Goal: Communication & Community: Answer question/provide support

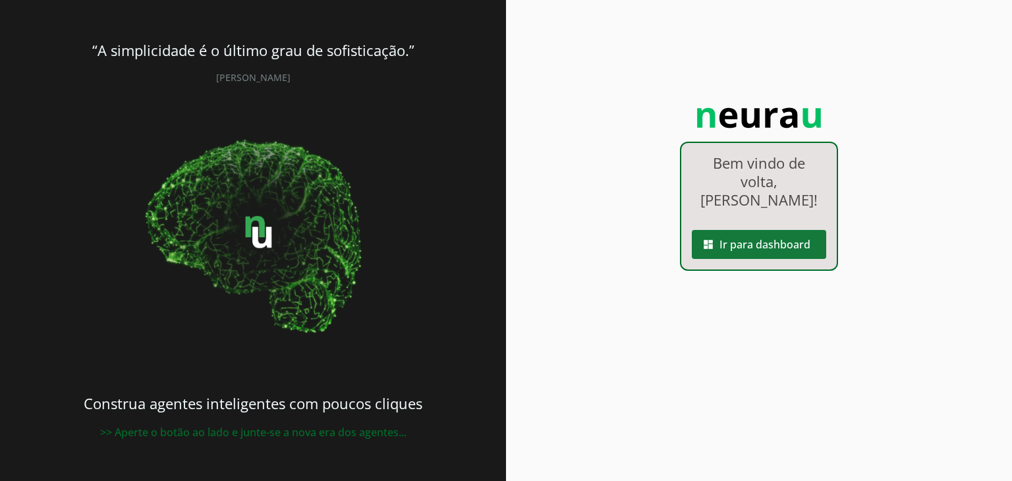
click at [711, 254] on span at bounding box center [759, 245] width 134 height 32
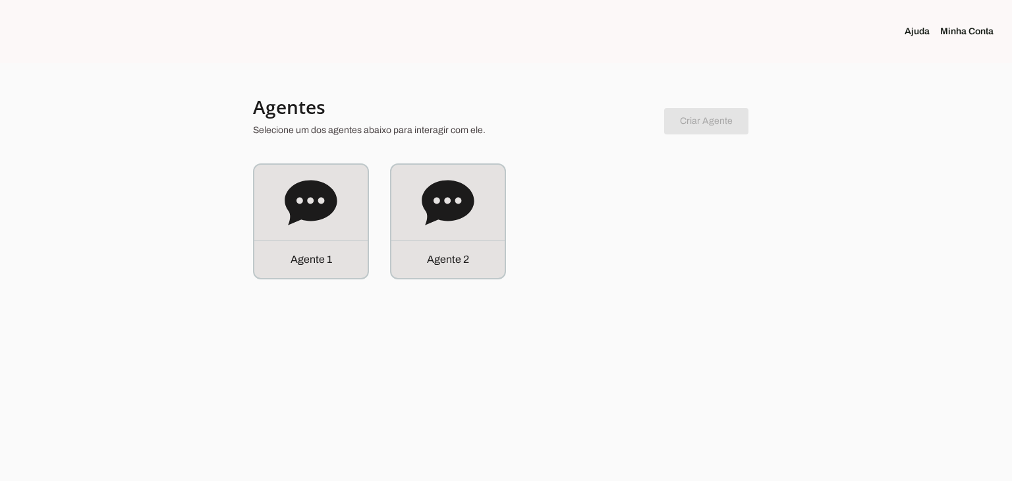
click at [237, 229] on div at bounding box center [506, 240] width 1012 height 481
click at [298, 211] on icon at bounding box center [311, 202] width 52 height 45
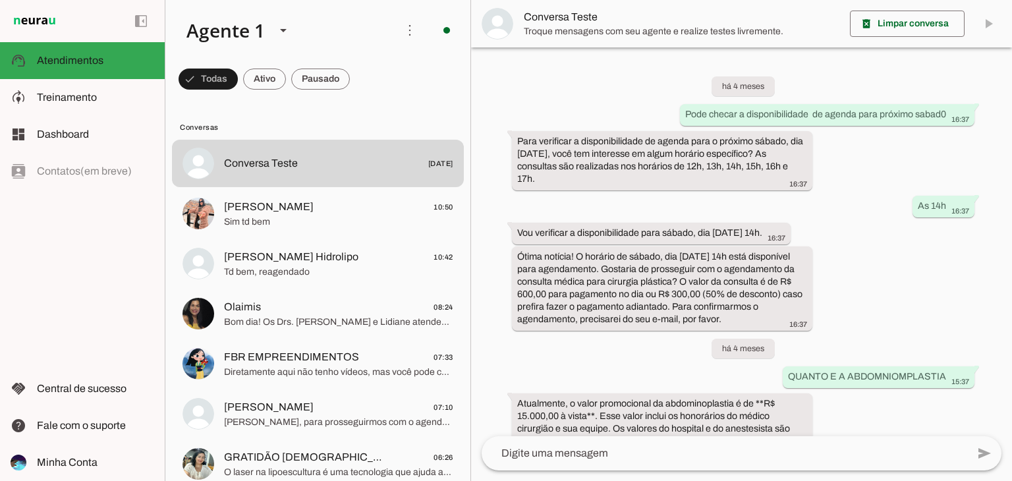
scroll to position [2148, 0]
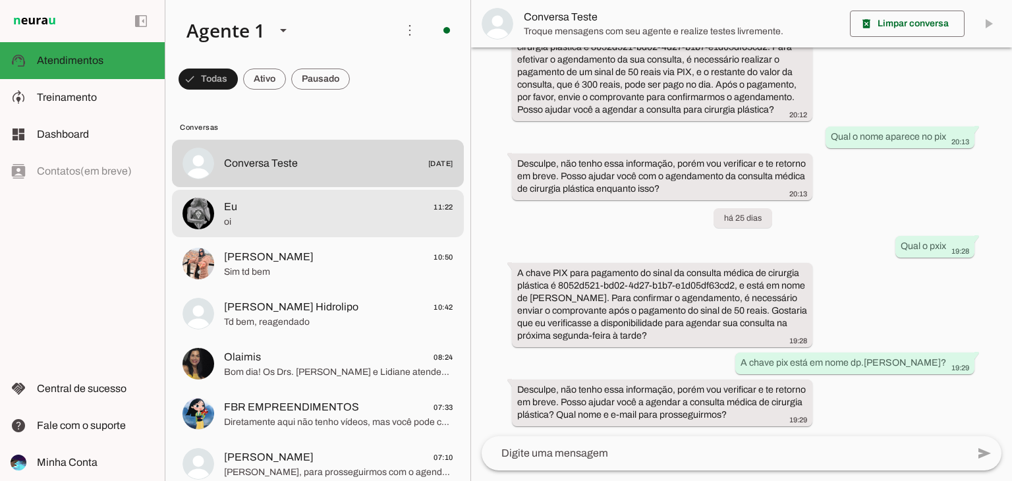
click at [375, 223] on span "oi" at bounding box center [338, 221] width 229 height 13
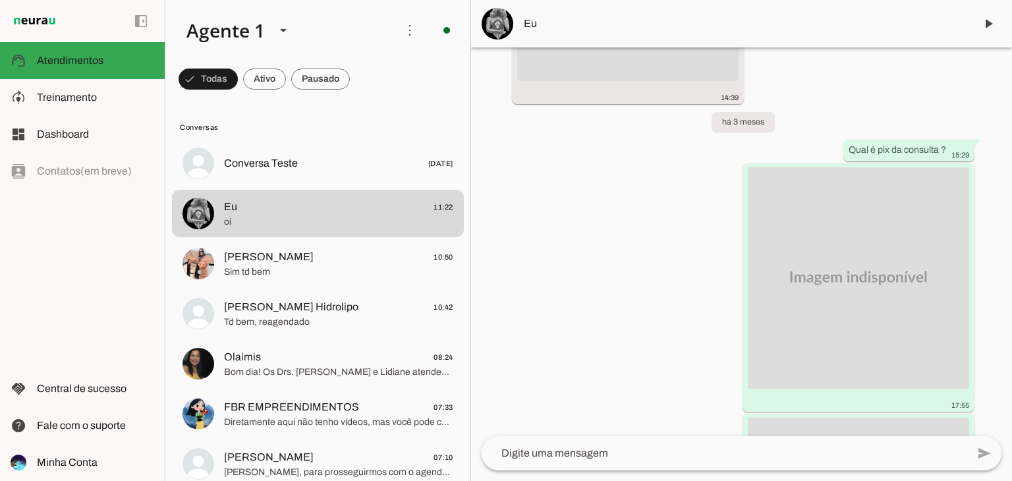
scroll to position [22052, 0]
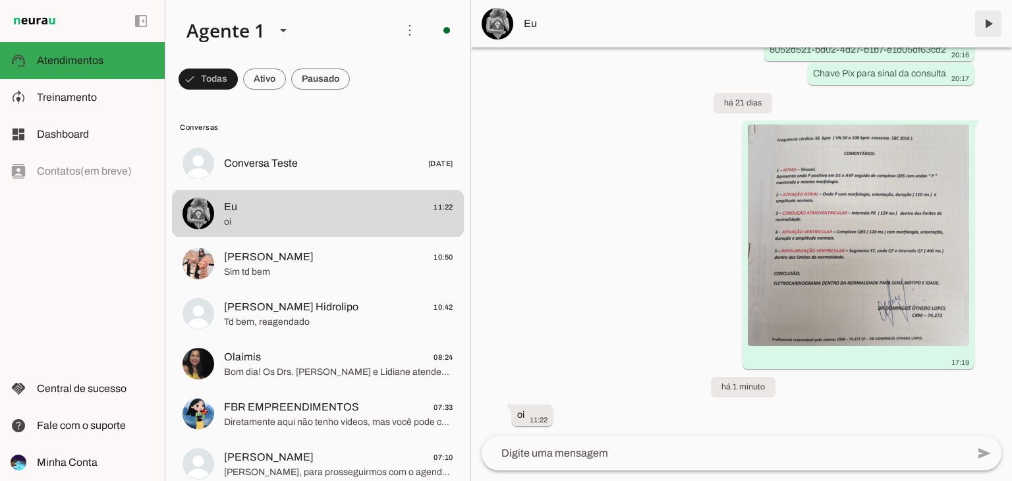
click at [985, 30] on span at bounding box center [988, 24] width 32 height 32
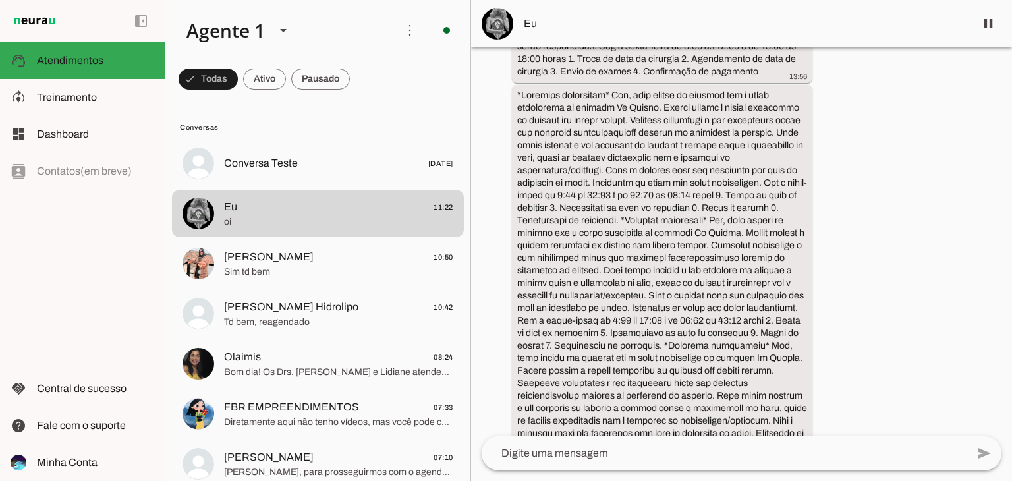
scroll to position [22079, 0]
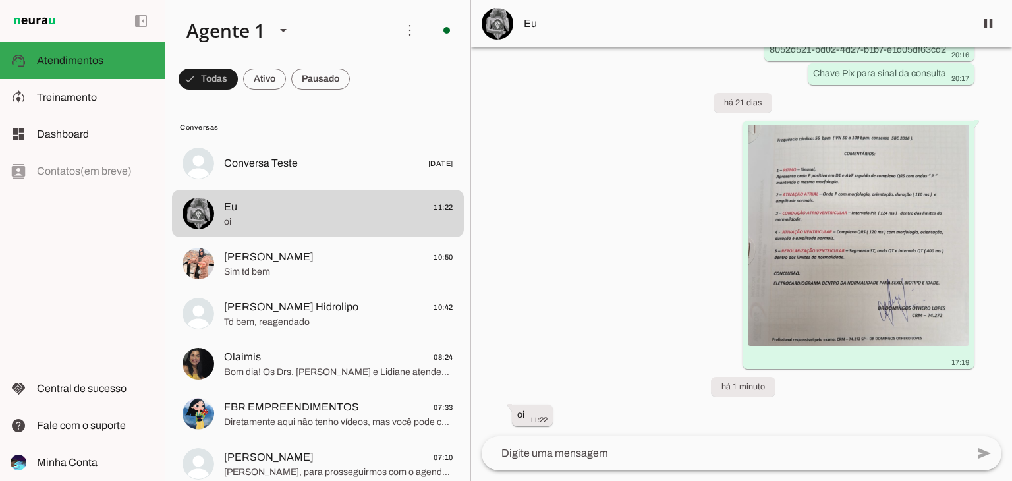
click at [669, 453] on textarea at bounding box center [723, 453] width 485 height 16
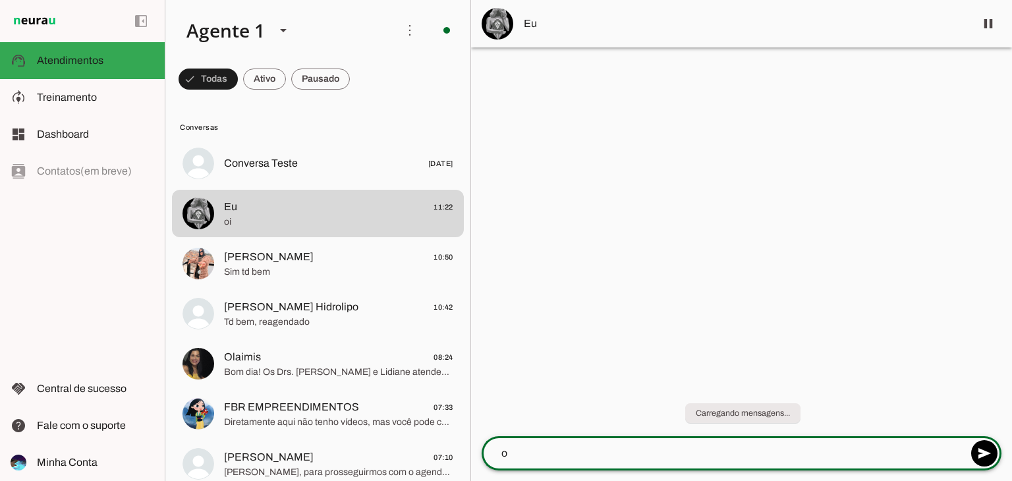
type textarea "oi"
